Goal: Task Accomplishment & Management: Use online tool/utility

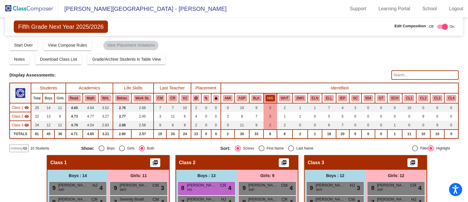
scroll to position [174, 0]
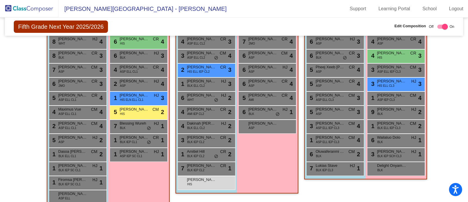
click at [36, 8] on img at bounding box center [29, 8] width 59 height 17
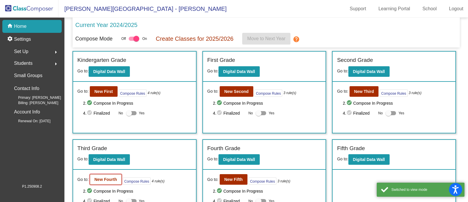
click at [103, 180] on b "New Fourth" at bounding box center [106, 179] width 23 height 5
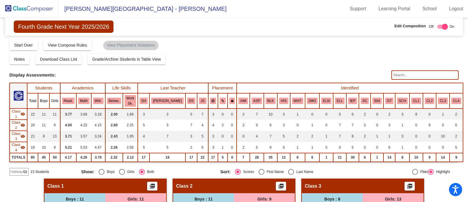
click at [15, 169] on span "Hallway" at bounding box center [17, 171] width 12 height 5
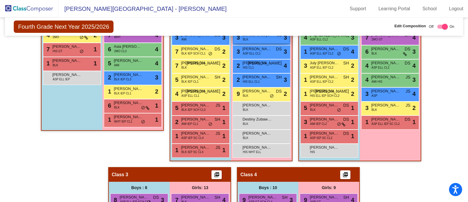
scroll to position [207, 0]
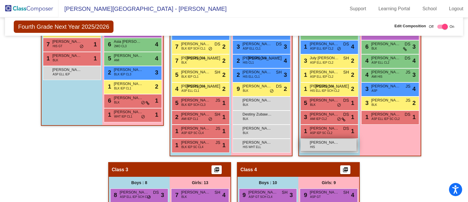
click at [312, 139] on span "[PERSON_NAME]" at bounding box center [324, 142] width 29 height 6
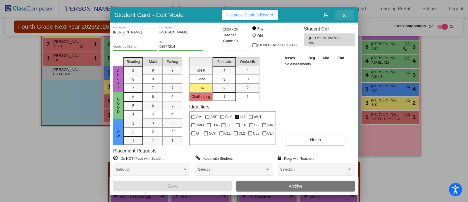
click at [344, 14] on icon "button" at bounding box center [344, 15] width 3 height 4
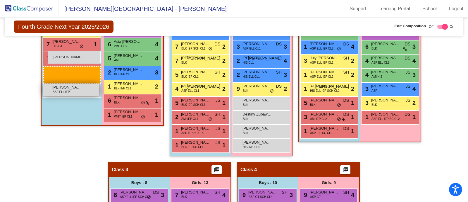
drag, startPoint x: 324, startPoint y: 126, endPoint x: 48, endPoint y: 51, distance: 286.7
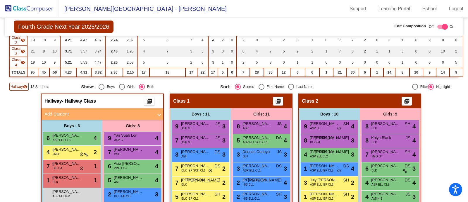
scroll to position [0, 0]
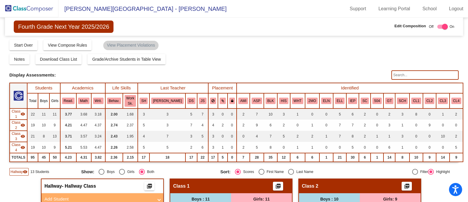
click at [13, 169] on span "Hallway" at bounding box center [17, 171] width 12 height 5
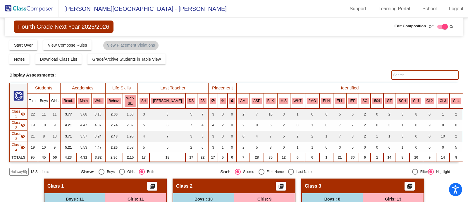
click at [34, 8] on img at bounding box center [29, 8] width 59 height 17
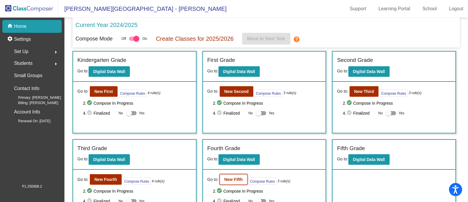
click at [237, 179] on b "New Fifth" at bounding box center [234, 179] width 18 height 5
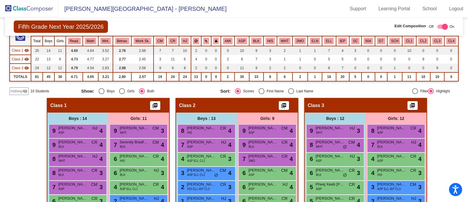
scroll to position [57, 0]
click at [16, 92] on span "Hallway" at bounding box center [17, 90] width 12 height 5
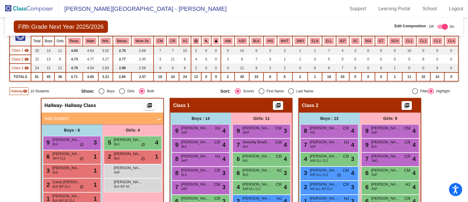
click at [91, 115] on mat-panel-title "Add Student" at bounding box center [98, 118] width 109 height 7
